Goal: Task Accomplishment & Management: Use online tool/utility

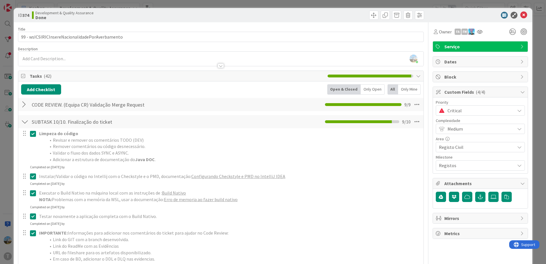
scroll to position [86, 0]
click at [521, 15] on icon at bounding box center [523, 15] width 7 height 7
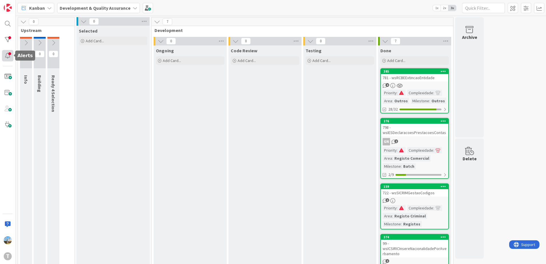
click at [10, 53] on div at bounding box center [7, 55] width 11 height 11
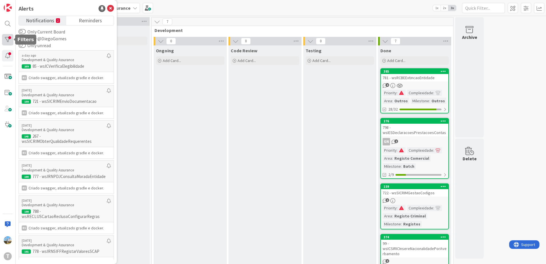
click at [10, 39] on div at bounding box center [7, 39] width 11 height 11
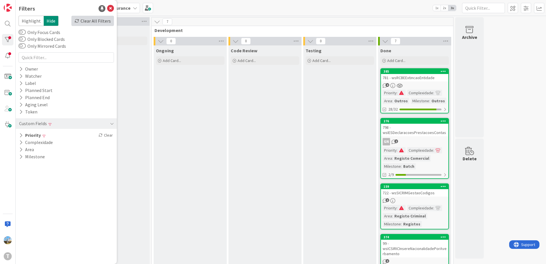
click at [95, 22] on div "Clear All Filters" at bounding box center [92, 21] width 43 height 10
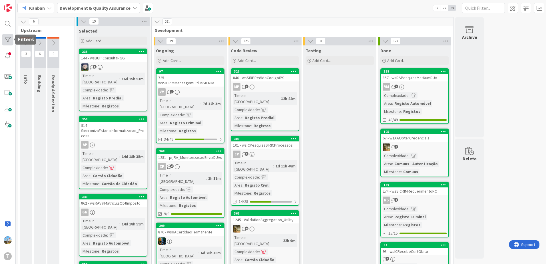
click at [7, 37] on div at bounding box center [7, 39] width 11 height 11
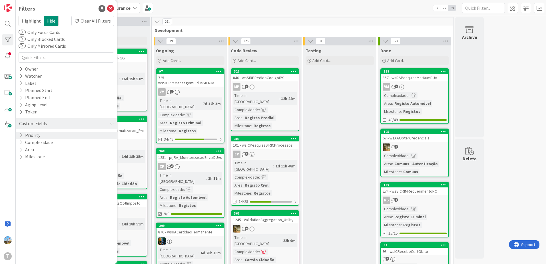
click at [50, 136] on div "Priority" at bounding box center [66, 135] width 101 height 7
click at [37, 158] on span "Medium" at bounding box center [38, 158] width 22 height 7
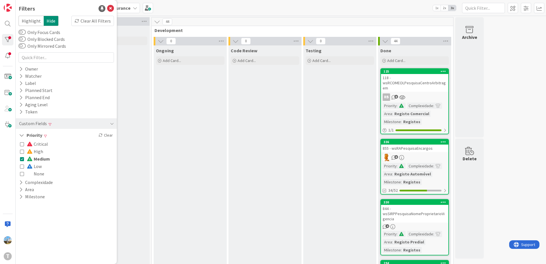
click at [37, 158] on span "Medium" at bounding box center [38, 158] width 23 height 7
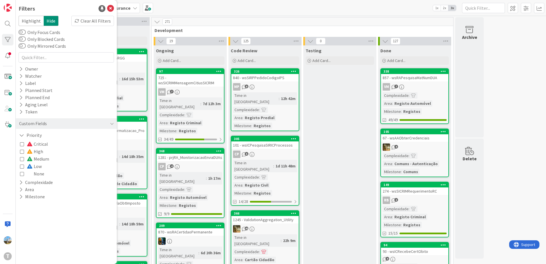
click at [34, 152] on span "High" at bounding box center [35, 151] width 16 height 7
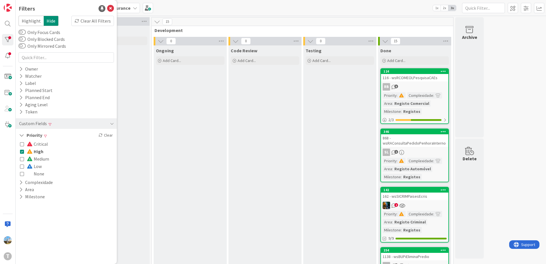
click at [34, 152] on span "High" at bounding box center [35, 151] width 17 height 7
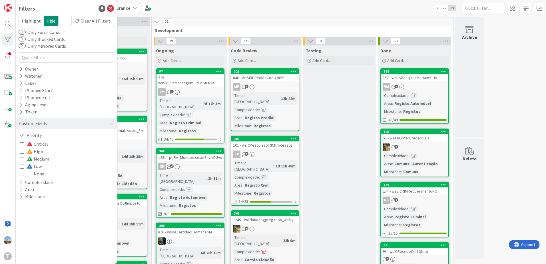
click at [37, 145] on span "Critical" at bounding box center [37, 143] width 21 height 7
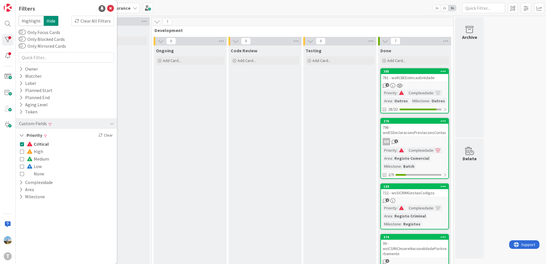
click at [37, 145] on span "Critical" at bounding box center [38, 143] width 22 height 7
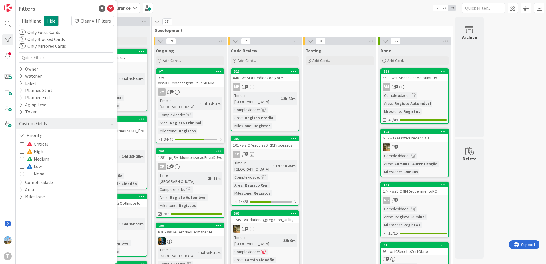
click at [38, 167] on span "Low" at bounding box center [34, 166] width 15 height 7
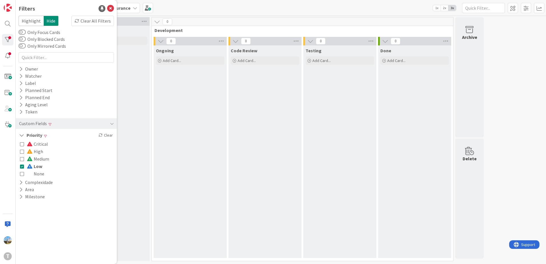
click at [38, 167] on span "Low" at bounding box center [34, 166] width 15 height 7
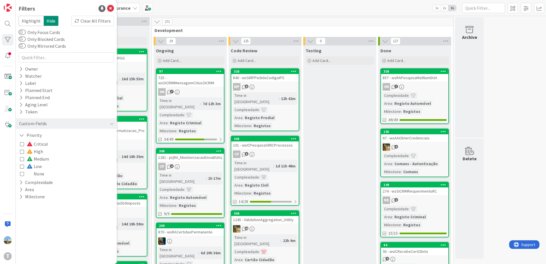
click at [38, 159] on span "Medium" at bounding box center [38, 158] width 22 height 7
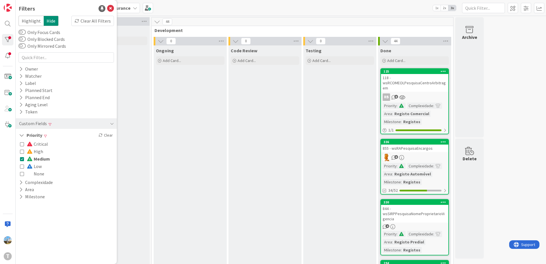
click at [38, 159] on span "Medium" at bounding box center [38, 158] width 23 height 7
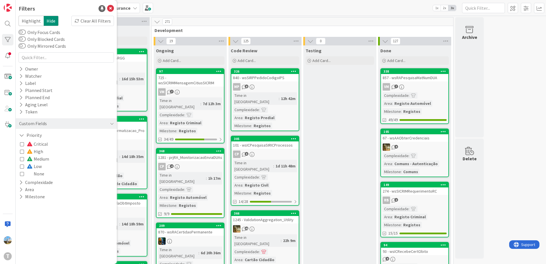
click at [37, 151] on span "High" at bounding box center [35, 151] width 16 height 7
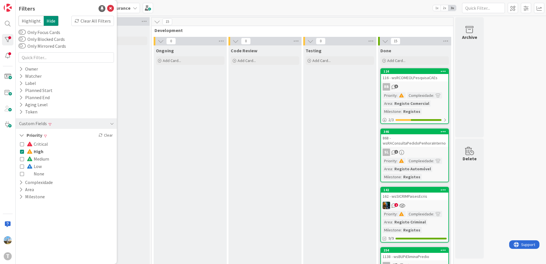
click at [40, 143] on span "Critical" at bounding box center [37, 143] width 21 height 7
click at [40, 143] on span "Critical" at bounding box center [38, 143] width 22 height 7
click at [39, 152] on span "High" at bounding box center [35, 151] width 17 height 7
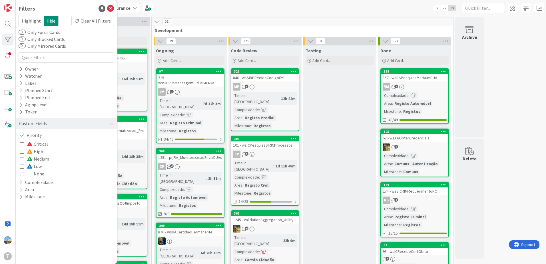
click at [39, 145] on span "Critical" at bounding box center [37, 143] width 21 height 7
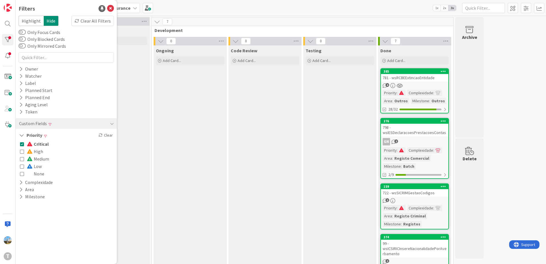
click at [296, 111] on div "Code Review Add Card..." at bounding box center [264, 261] width 73 height 433
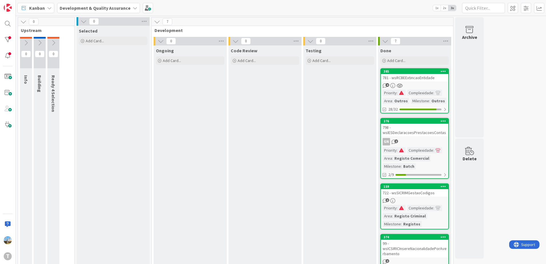
click at [220, 168] on div "Ongoing Add Card..." at bounding box center [190, 261] width 73 height 433
click at [11, 36] on div at bounding box center [7, 39] width 11 height 11
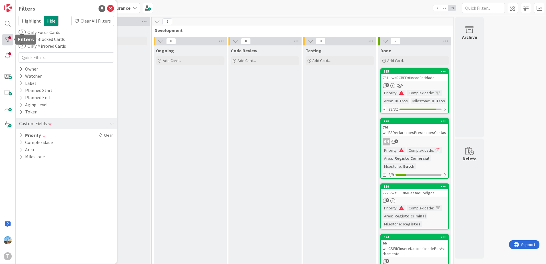
click at [11, 36] on div at bounding box center [7, 39] width 11 height 11
click at [372, 41] on icon at bounding box center [370, 41] width 7 height 9
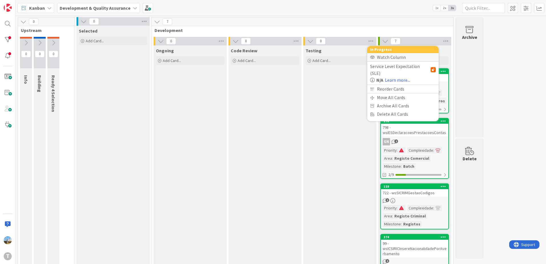
click at [382, 57] on div "Watch Column" at bounding box center [402, 57] width 71 height 8
click at [319, 120] on div "Testing Add Card..." at bounding box center [339, 261] width 73 height 433
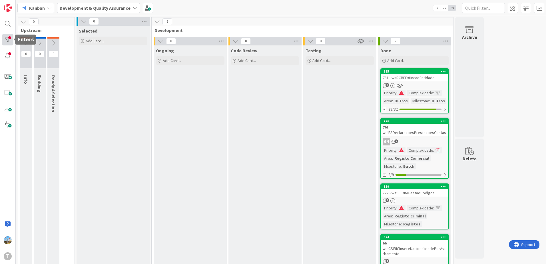
click at [5, 40] on div at bounding box center [7, 39] width 11 height 11
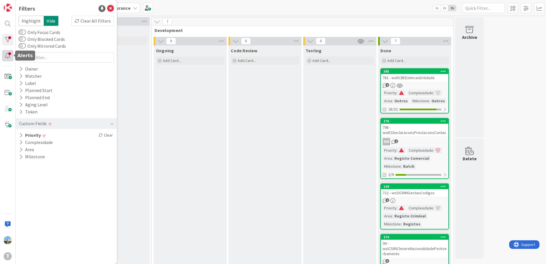
click at [6, 57] on div at bounding box center [7, 55] width 11 height 11
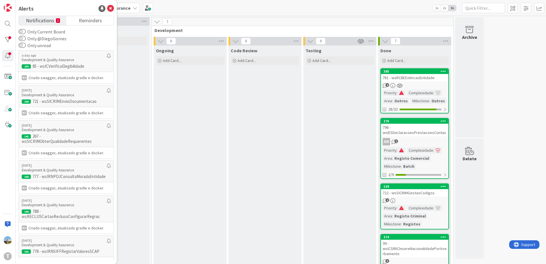
click at [45, 18] on span "Notifications" at bounding box center [40, 20] width 28 height 8
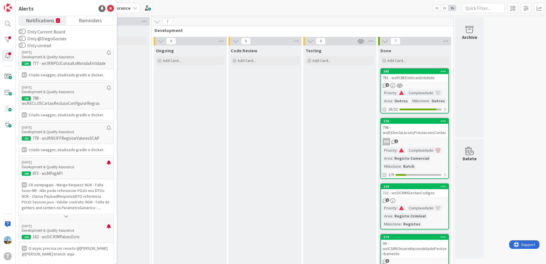
scroll to position [113, 0]
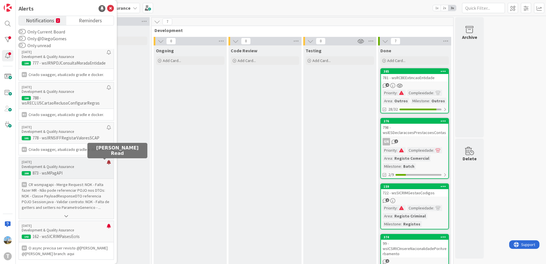
click at [107, 164] on div at bounding box center [109, 164] width 4 height 9
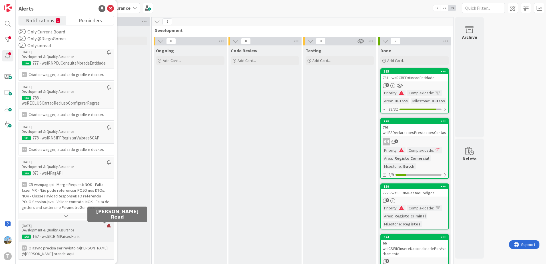
click at [107, 230] on div at bounding box center [109, 228] width 4 height 9
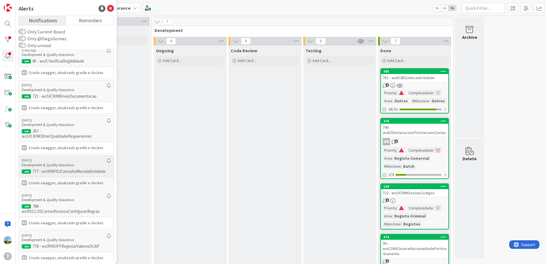
scroll to position [0, 0]
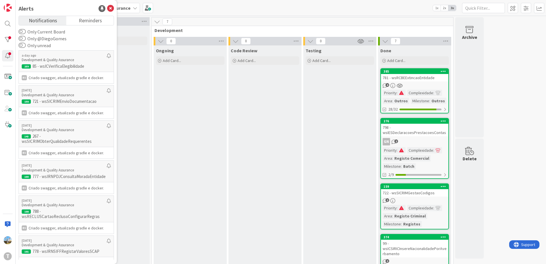
drag, startPoint x: 293, startPoint y: 126, endPoint x: 300, endPoint y: 121, distance: 8.8
click at [293, 126] on div "Code Review Add Card..." at bounding box center [264, 261] width 73 height 433
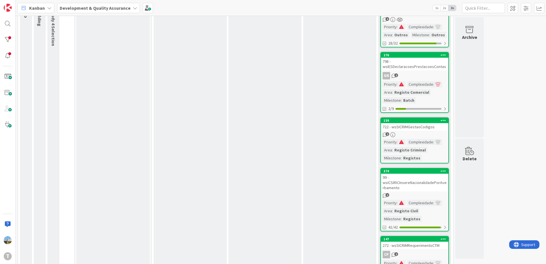
scroll to position [86, 0]
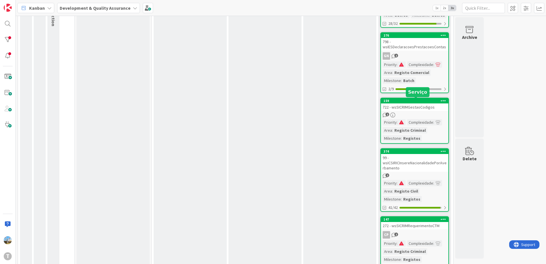
click at [421, 112] on link "159 722 - wsSICRIMGestaoCodigos 2 Priority : Complexidade : Area : Registo Crim…" at bounding box center [414, 121] width 69 height 46
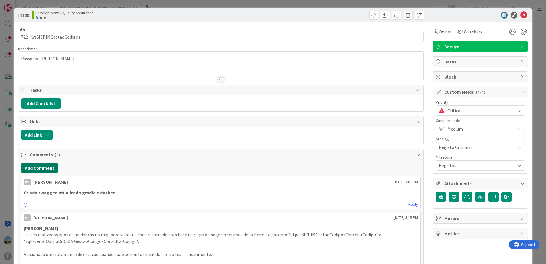
click at [47, 171] on button "Add Comment" at bounding box center [39, 168] width 37 height 10
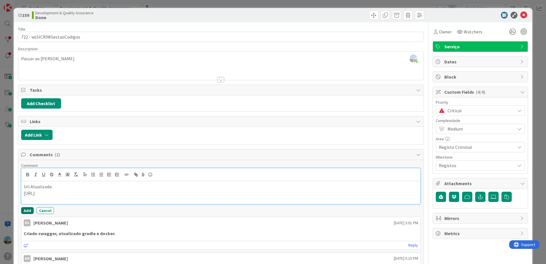
click at [25, 213] on button "Add" at bounding box center [27, 210] width 13 height 7
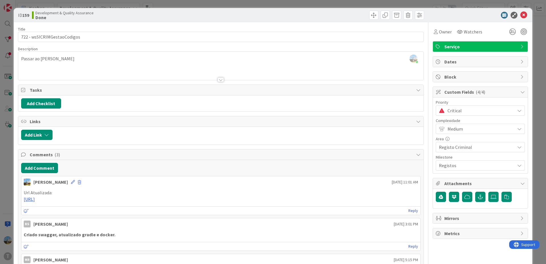
click at [495, 108] on span "Critical" at bounding box center [480, 111] width 65 height 8
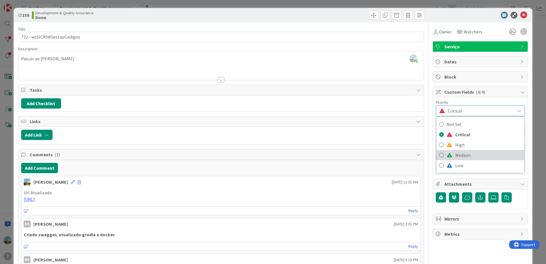
click at [485, 154] on span "Medium" at bounding box center [488, 155] width 66 height 9
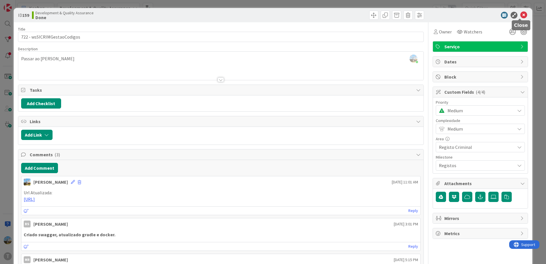
click at [520, 14] on icon at bounding box center [523, 15] width 7 height 7
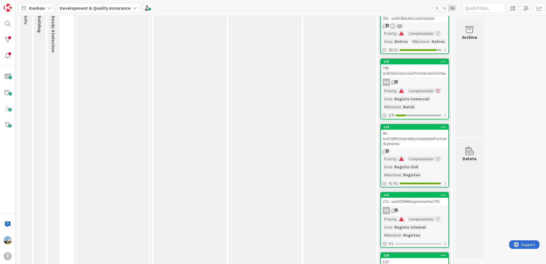
scroll to position [86, 0]
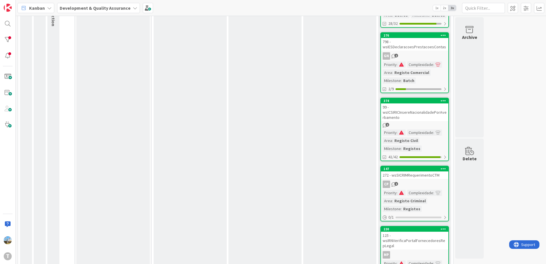
click at [424, 113] on div "99 - wsICSIRICInsereNacionalidadePorAverbamento" at bounding box center [414, 112] width 67 height 18
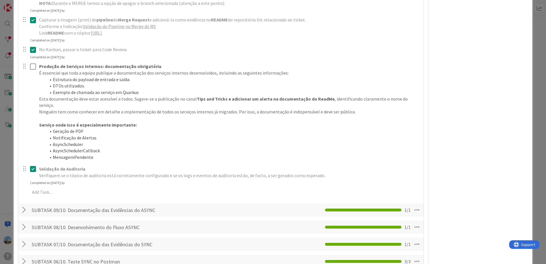
scroll to position [486, 0]
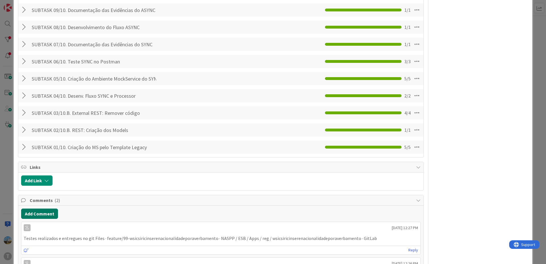
click at [50, 208] on button "Add Comment" at bounding box center [39, 213] width 37 height 10
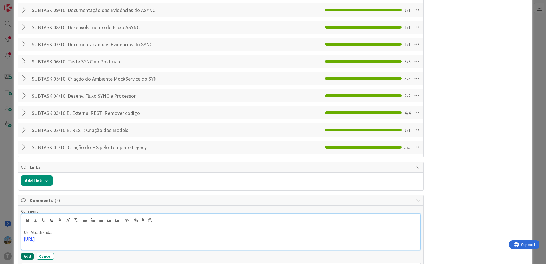
click at [25, 253] on button "Add" at bounding box center [27, 256] width 13 height 7
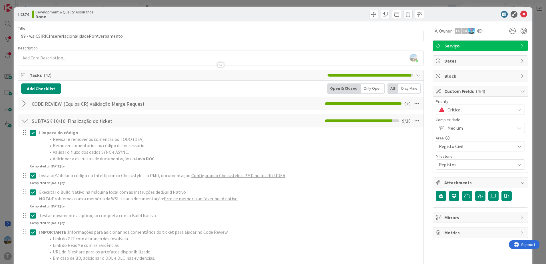
scroll to position [0, 0]
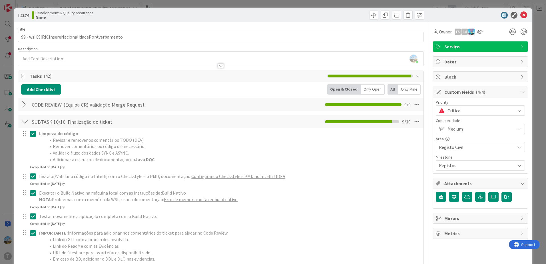
click at [458, 108] on span "Critical" at bounding box center [480, 111] width 65 height 8
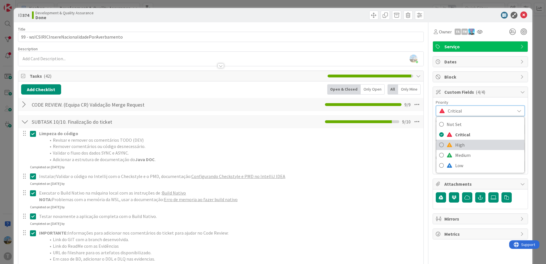
click at [455, 143] on span "High" at bounding box center [488, 145] width 66 height 9
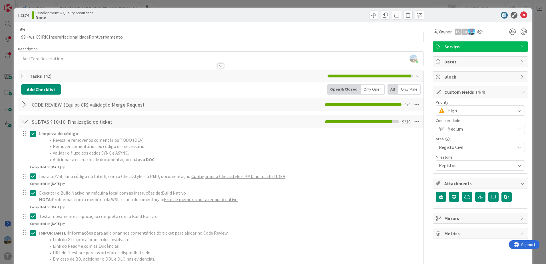
click at [458, 111] on span "High" at bounding box center [480, 111] width 65 height 8
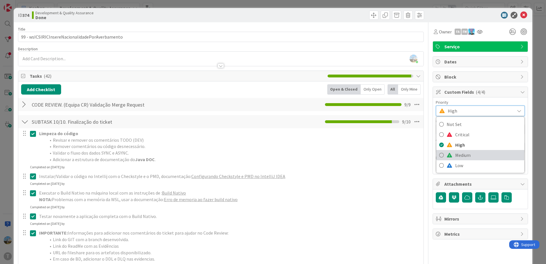
click at [458, 154] on span "Medium" at bounding box center [488, 155] width 66 height 9
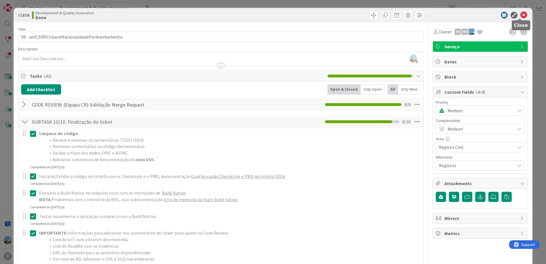
click at [521, 15] on icon at bounding box center [523, 15] width 7 height 7
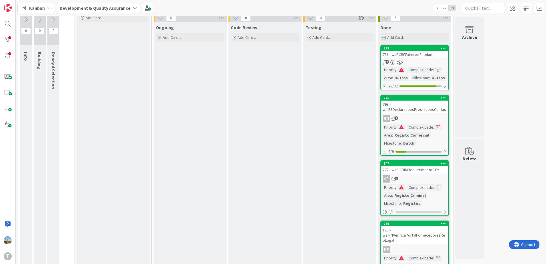
scroll to position [17, 0]
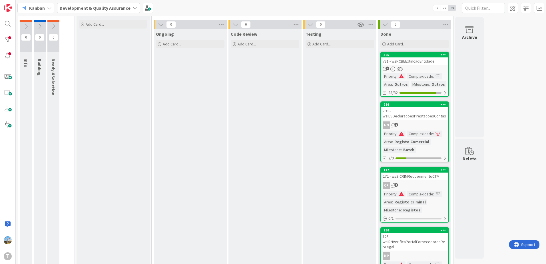
click at [430, 65] on div "781 - wsRCBEExtincaoEntidade" at bounding box center [414, 60] width 67 height 7
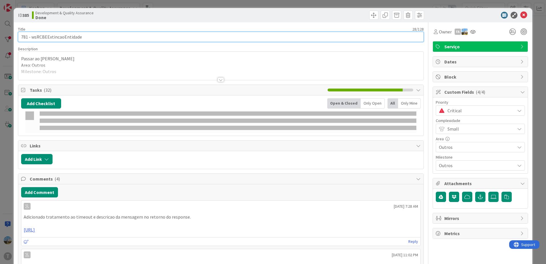
click at [104, 38] on input "781 - wsRCBEExtincaoEntidade" at bounding box center [221, 37] width 406 height 10
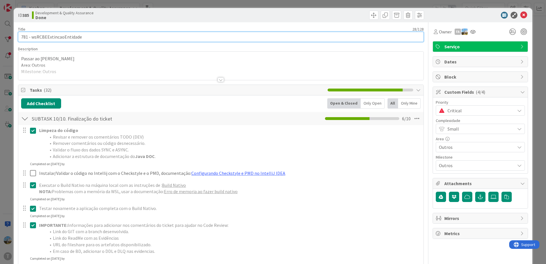
click at [104, 38] on input "781 - wsRCBEExtincaoEntidade" at bounding box center [221, 37] width 406 height 10
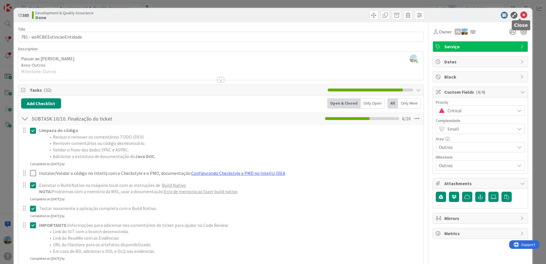
click at [520, 15] on icon at bounding box center [523, 15] width 7 height 7
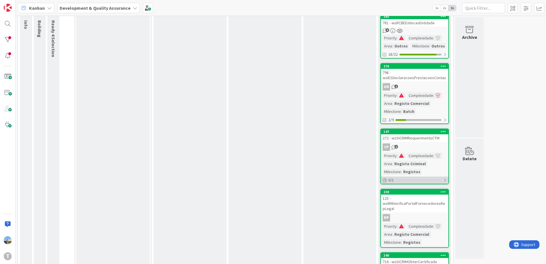
scroll to position [57, 0]
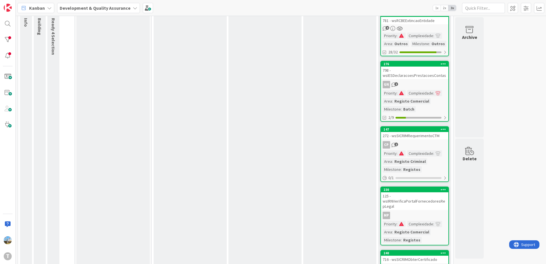
click at [415, 141] on div "CP 2" at bounding box center [414, 144] width 67 height 7
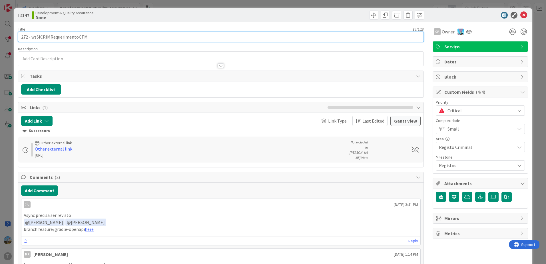
drag, startPoint x: 90, startPoint y: 38, endPoint x: 35, endPoint y: 39, distance: 55.1
click at [32, 40] on input "272 - wsSICRIMRequerimentoCTM" at bounding box center [221, 37] width 406 height 10
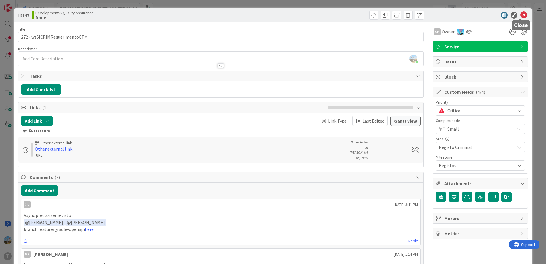
click at [520, 12] on icon at bounding box center [523, 15] width 7 height 7
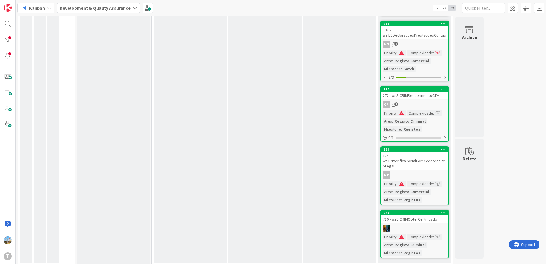
scroll to position [102, 0]
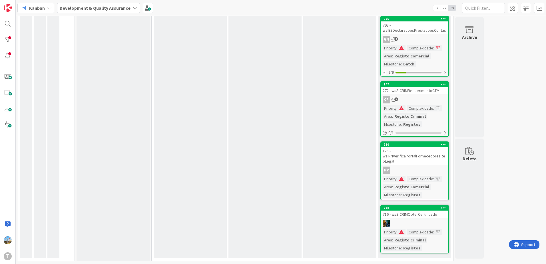
click at [422, 159] on div "125 - wsIRNVerificaPortalFornecedoresRepLegal" at bounding box center [414, 156] width 67 height 18
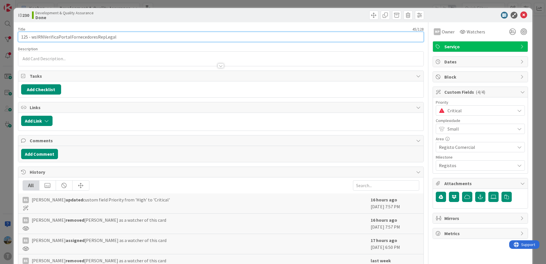
drag, startPoint x: 123, startPoint y: 37, endPoint x: 31, endPoint y: 37, distance: 91.7
click at [31, 37] on input "125 - wsIRNVerificaPortalFornecedoresRepLegal" at bounding box center [221, 37] width 406 height 10
